Goal: Transaction & Acquisition: Purchase product/service

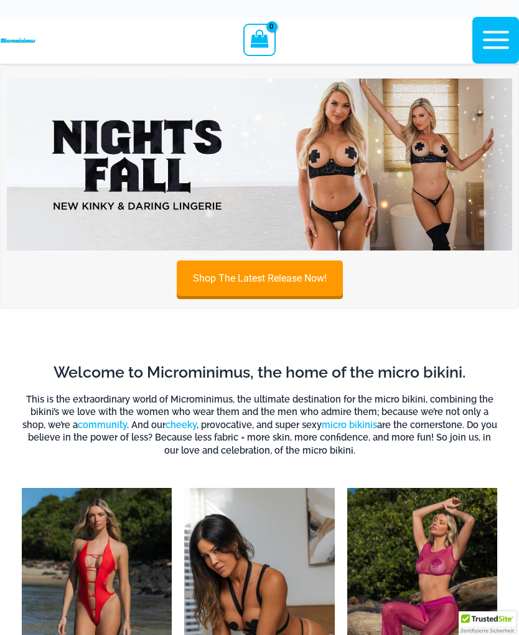
click at [492, 57] on button "Main Menu" at bounding box center [496, 40] width 47 height 47
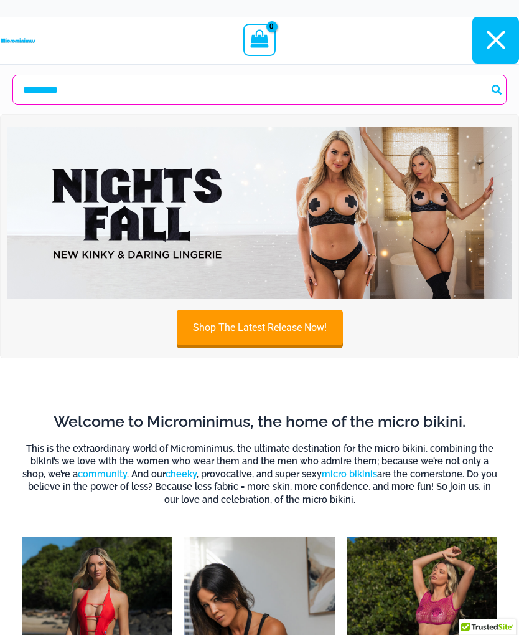
click at [501, 46] on icon "button" at bounding box center [496, 40] width 18 height 18
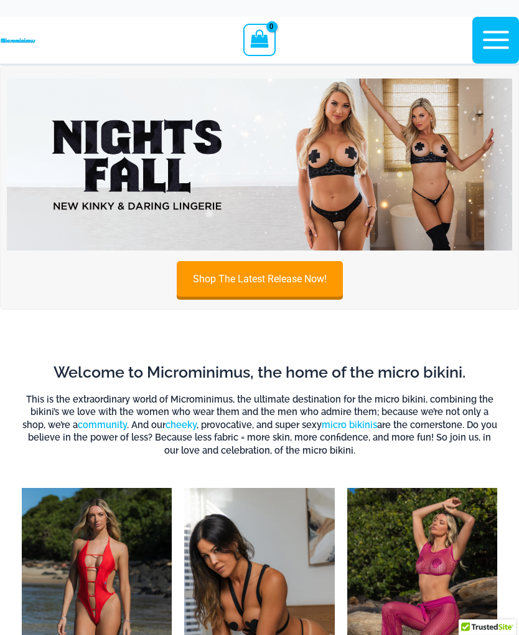
click at [496, 44] on icon "button" at bounding box center [496, 39] width 31 height 31
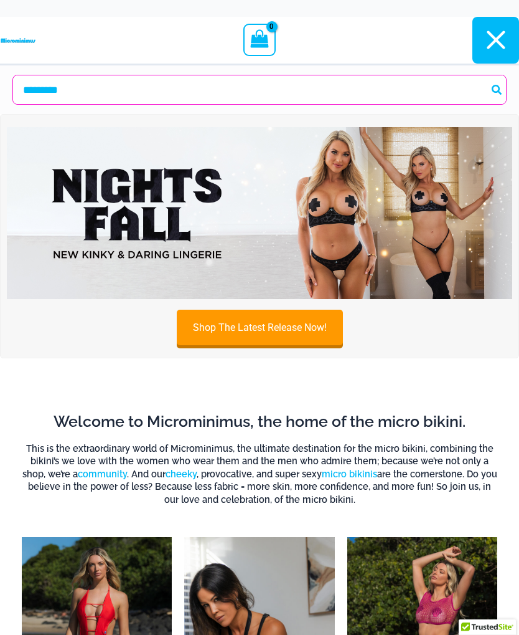
click at [503, 39] on icon "button" at bounding box center [496, 39] width 31 height 31
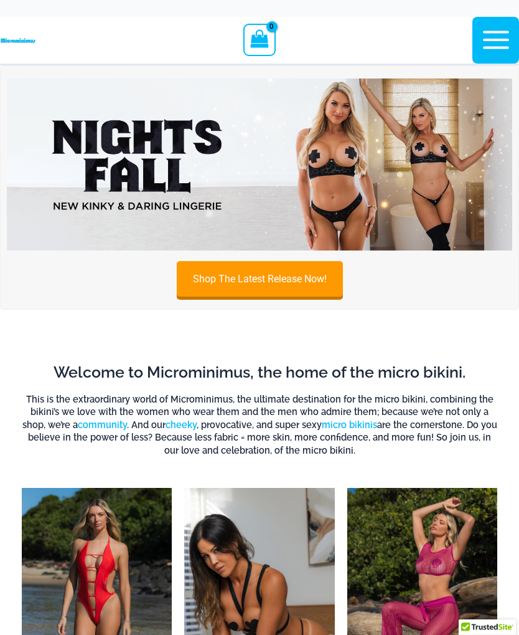
click at [294, 270] on link "Shop The Latest Release Now!" at bounding box center [260, 277] width 166 height 35
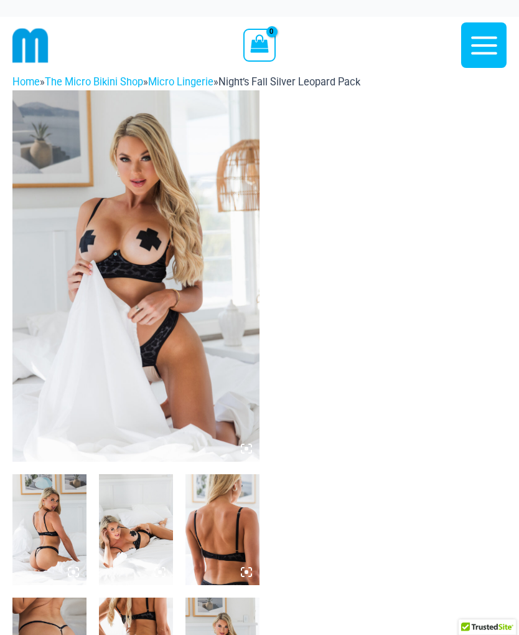
click at [494, 48] on icon "button" at bounding box center [484, 45] width 31 height 31
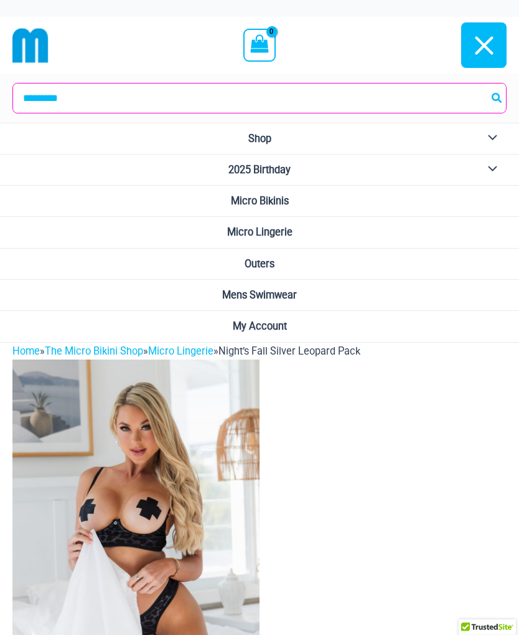
click at [392, 137] on link "Shop" at bounding box center [259, 138] width 519 height 31
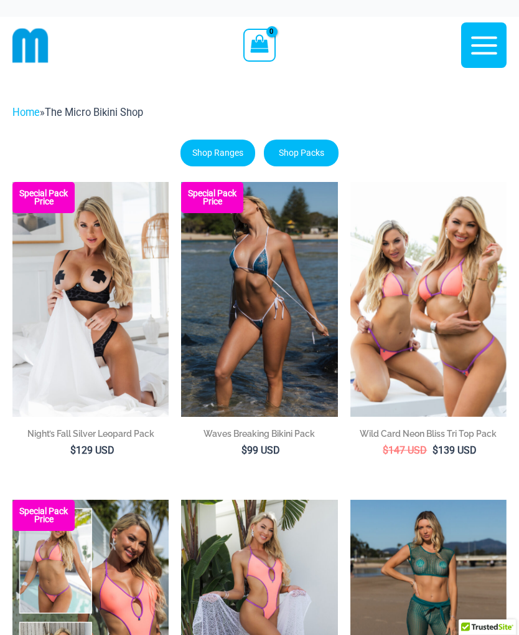
click at [12, 182] on img at bounding box center [12, 182] width 0 height 0
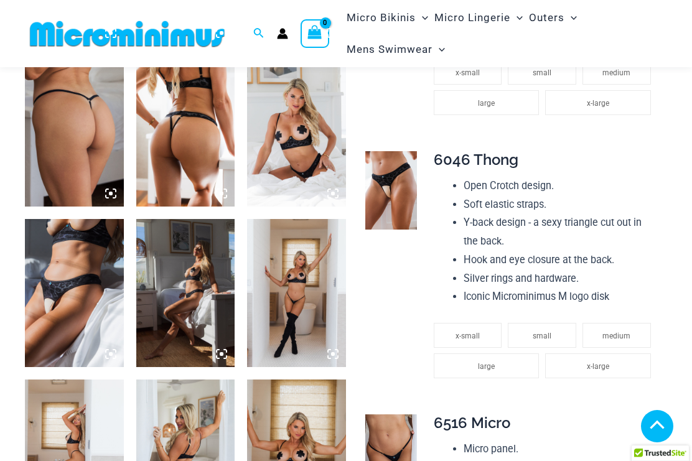
scroll to position [698, 0]
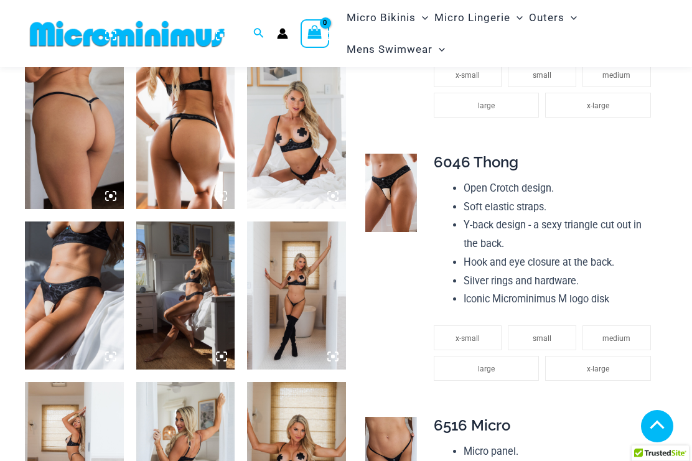
click at [176, 168] on img at bounding box center [185, 135] width 99 height 148
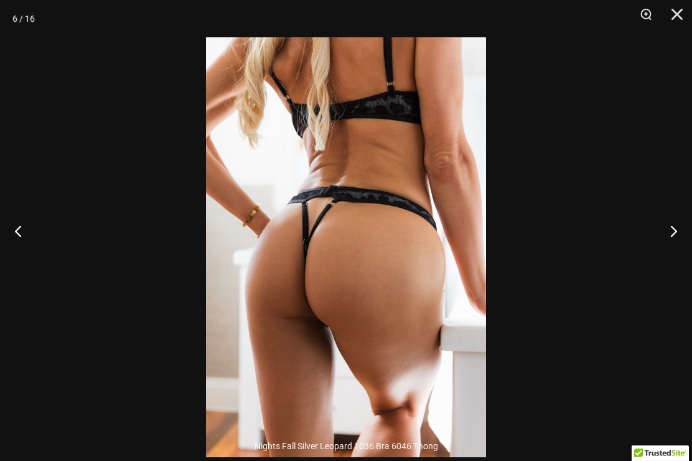
click at [519, 247] on button "Next" at bounding box center [669, 231] width 47 height 62
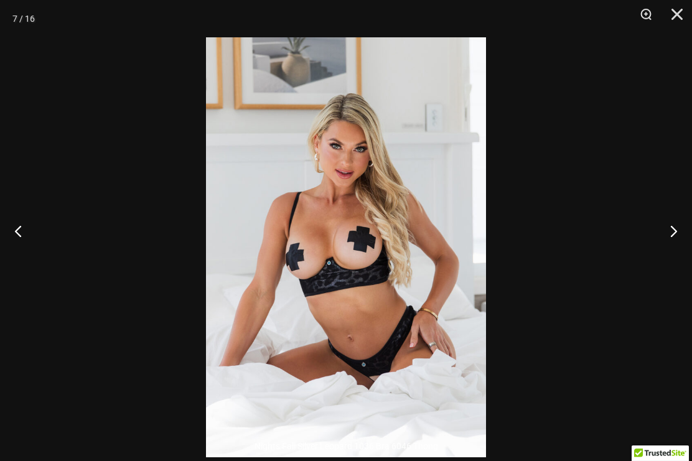
click at [519, 249] on button "Next" at bounding box center [669, 231] width 47 height 62
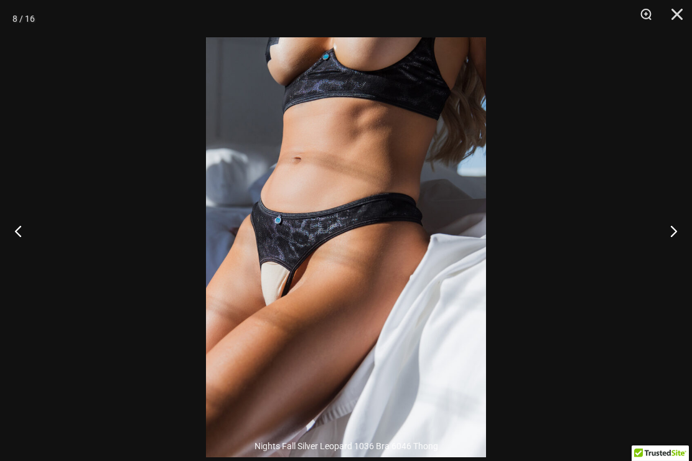
click at [519, 247] on button "Next" at bounding box center [669, 231] width 47 height 62
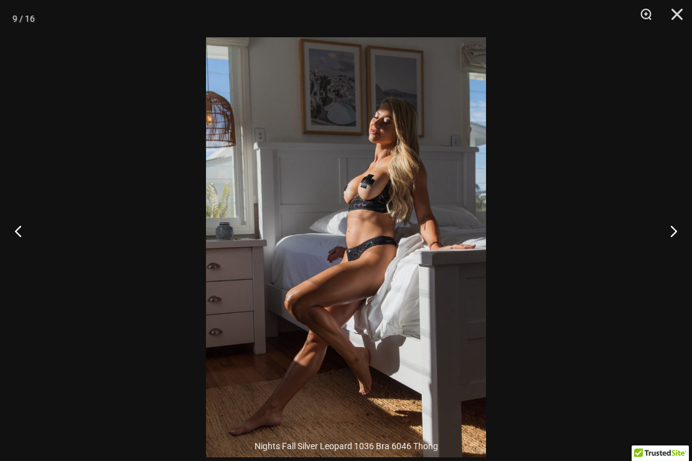
click at [519, 247] on button "Next" at bounding box center [669, 231] width 47 height 62
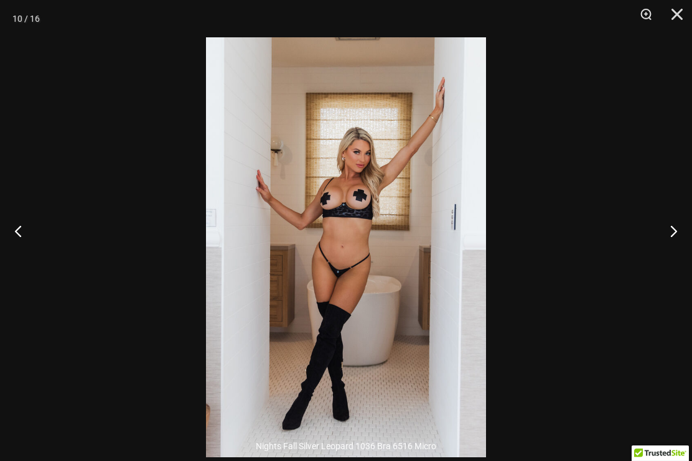
click at [519, 247] on button "Next" at bounding box center [669, 231] width 47 height 62
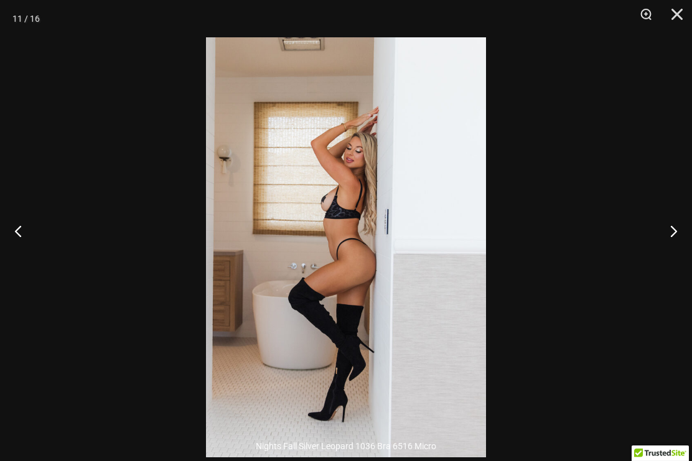
click at [519, 247] on button "Next" at bounding box center [669, 231] width 47 height 62
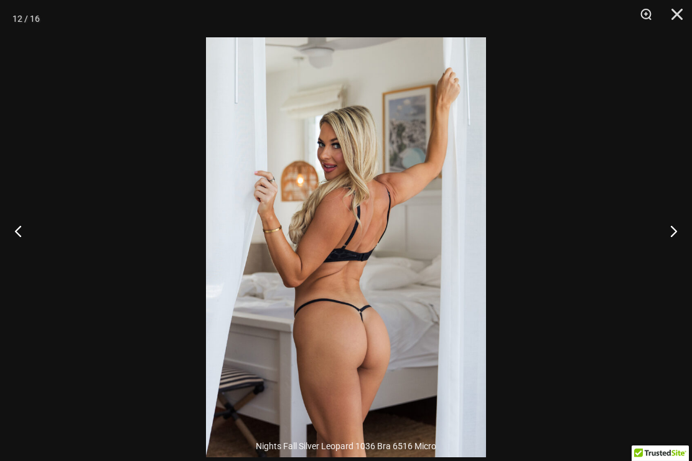
click at [519, 247] on button "Next" at bounding box center [669, 231] width 47 height 62
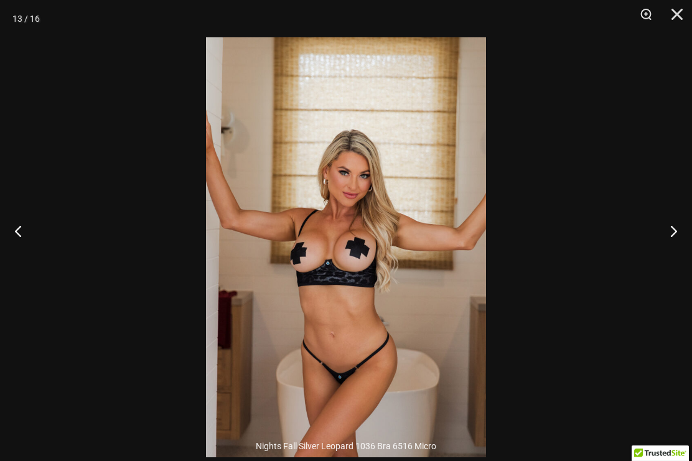
click at [519, 248] on button "Next" at bounding box center [669, 231] width 47 height 62
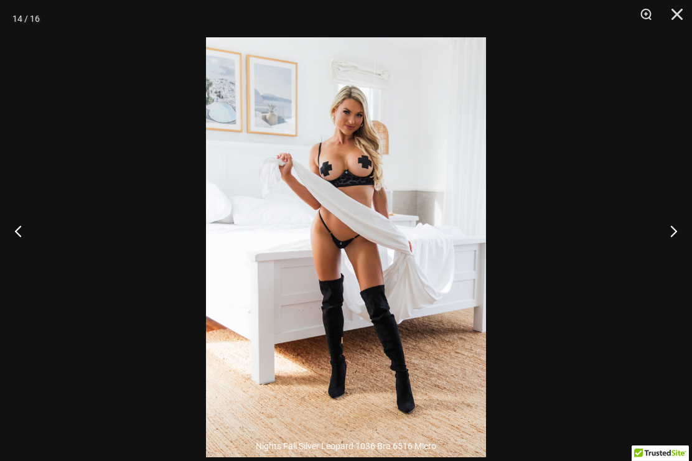
click at [519, 17] on button "Close" at bounding box center [673, 18] width 31 height 37
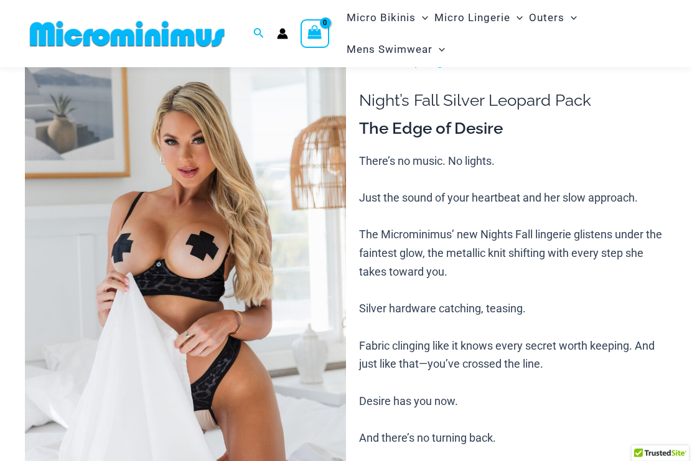
scroll to position [0, 0]
